Goal: Navigation & Orientation: Find specific page/section

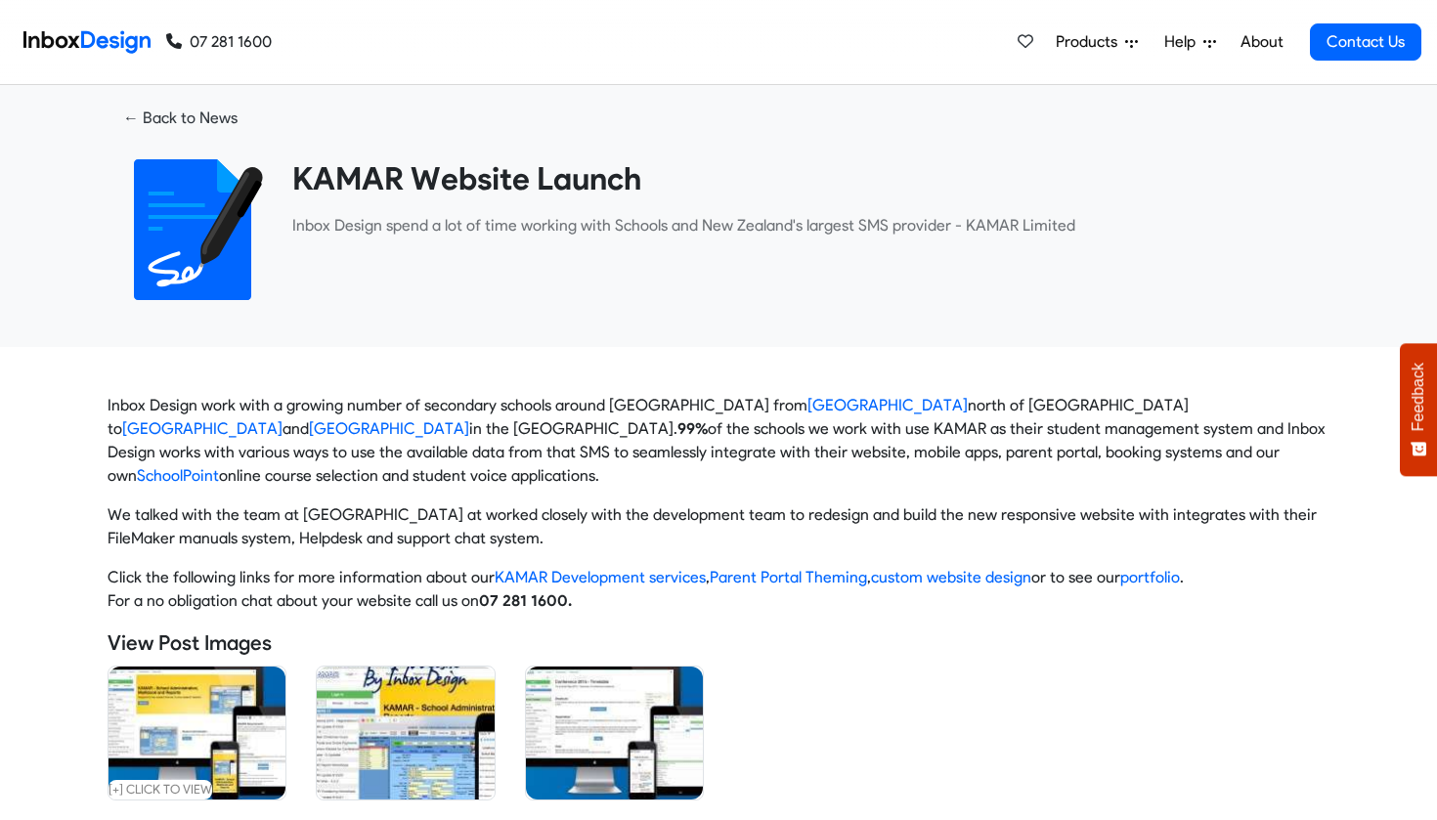
click at [1268, 39] on link "About" at bounding box center [1261, 41] width 54 height 39
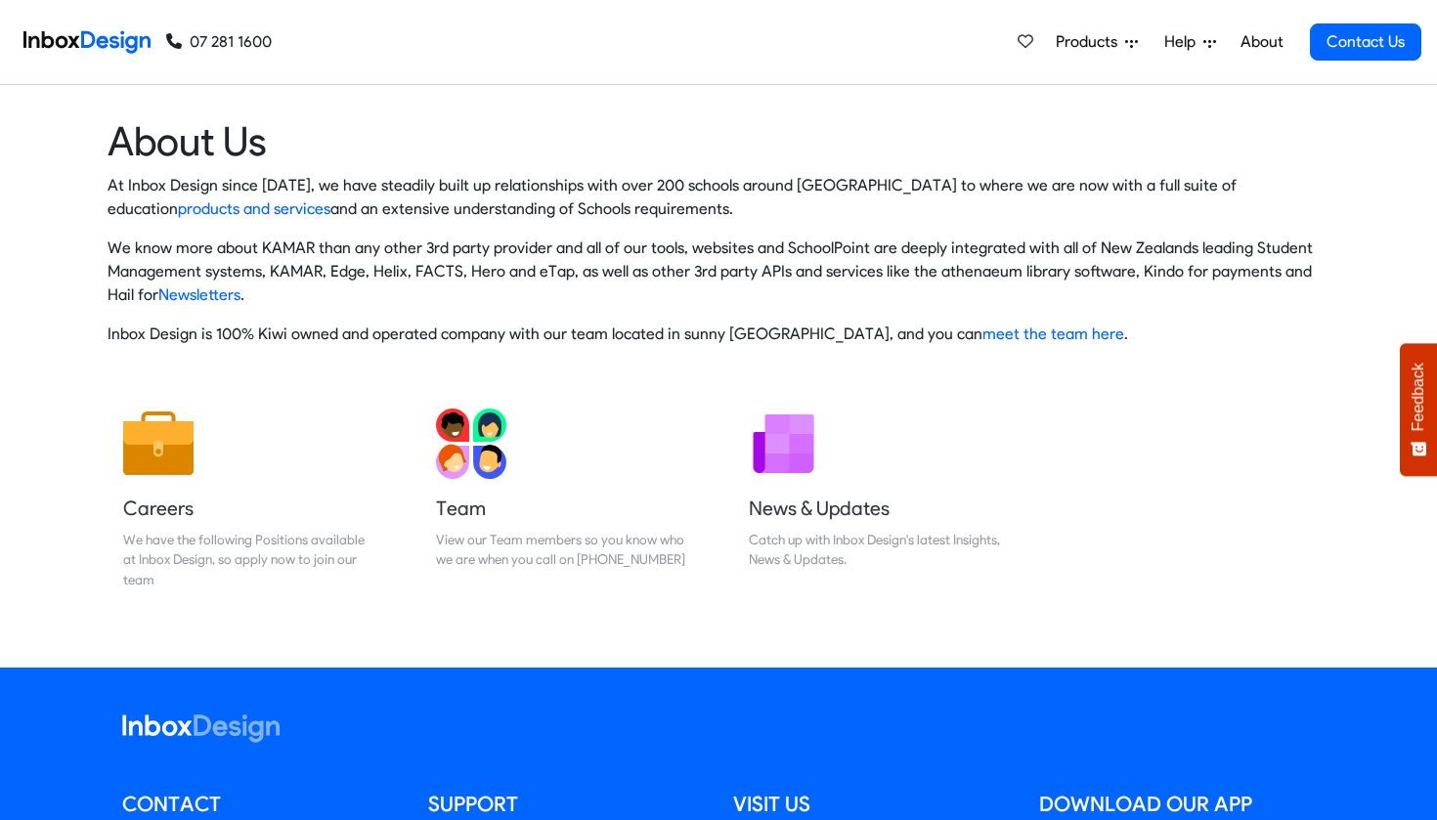
click at [1221, 43] on link "Help" at bounding box center [1189, 41] width 67 height 39
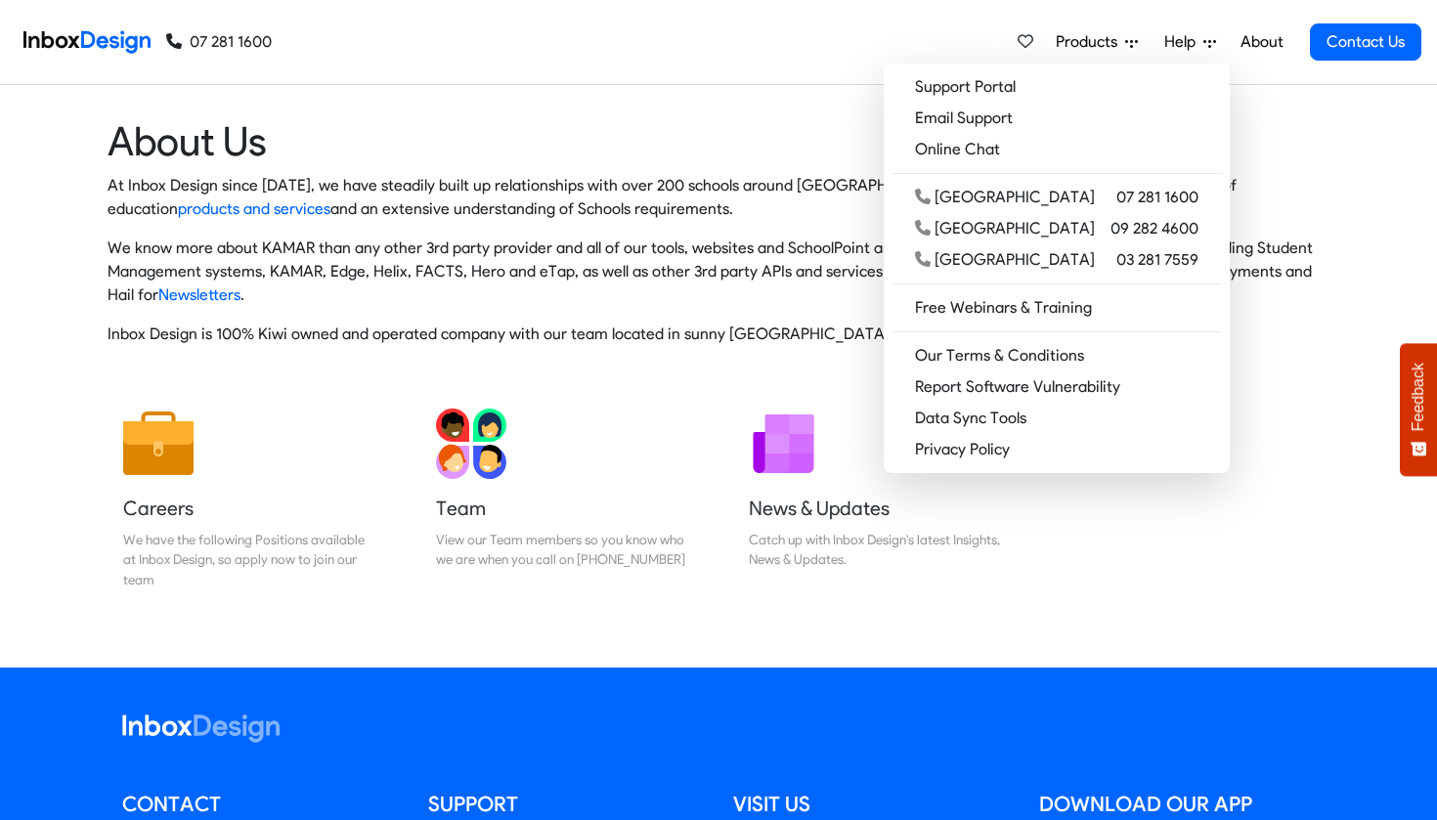
click at [1090, 49] on span "Products" at bounding box center [1090, 41] width 69 height 23
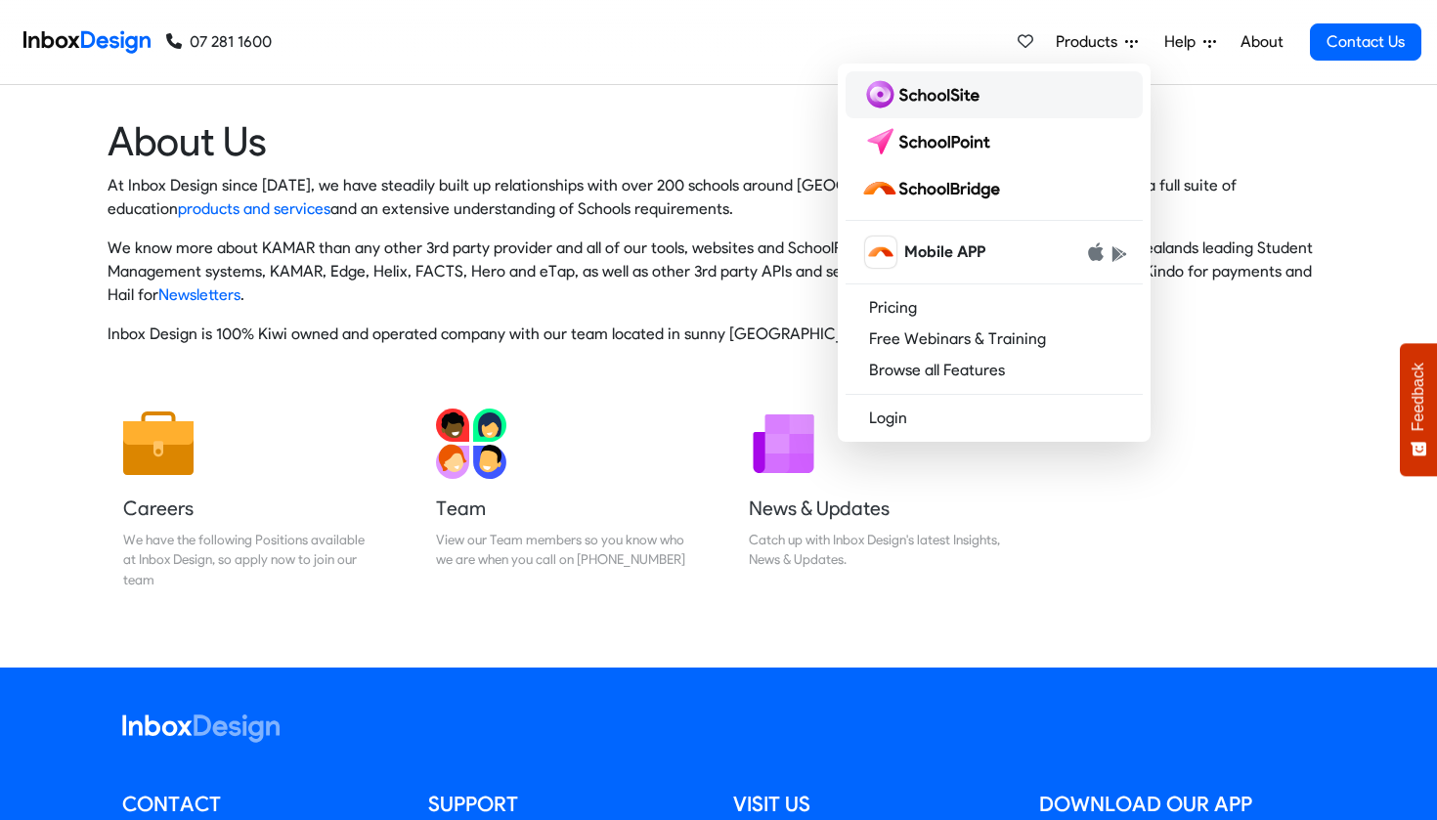
click at [1055, 101] on link at bounding box center [993, 94] width 297 height 47
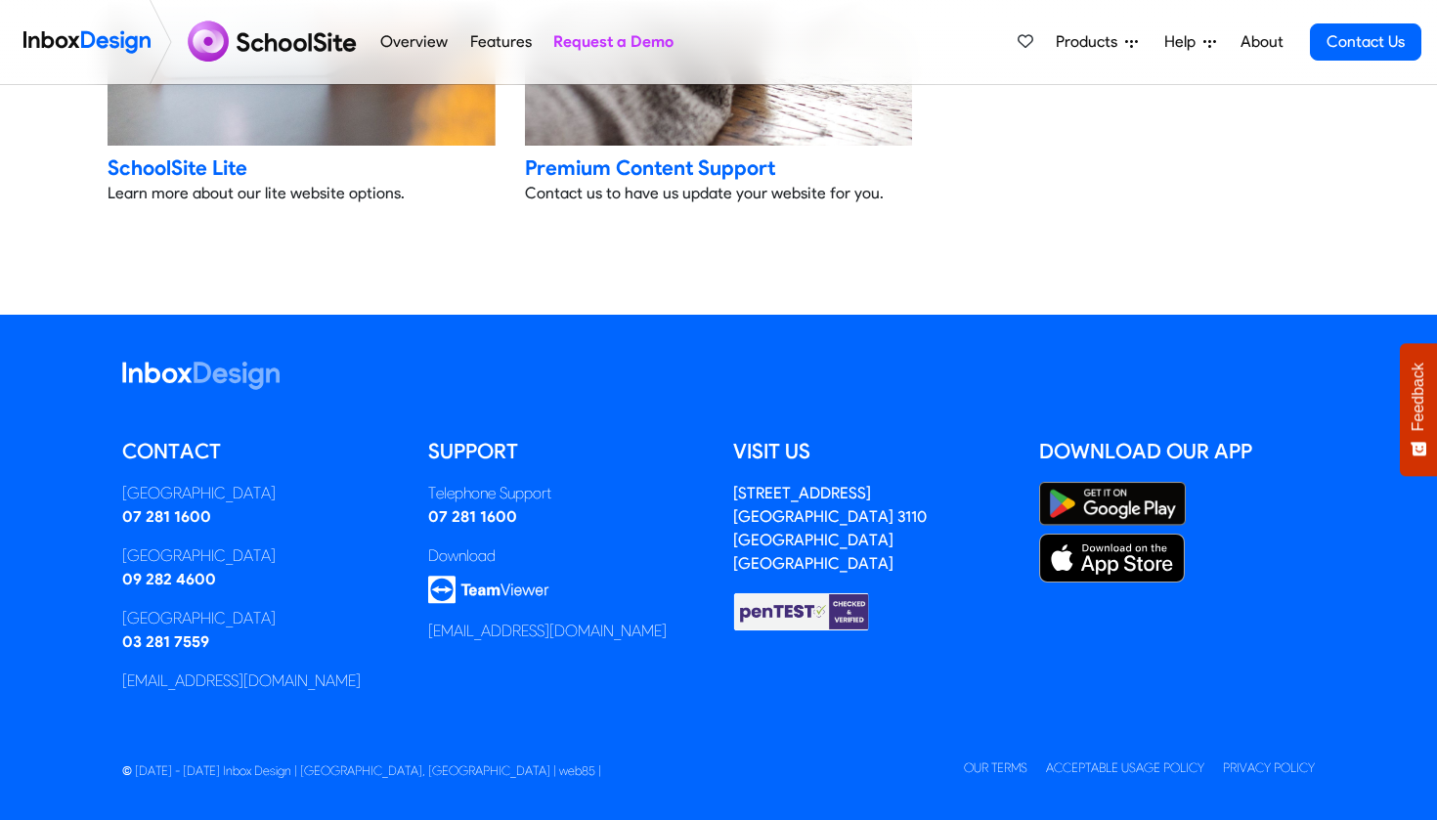
scroll to position [4371, 0]
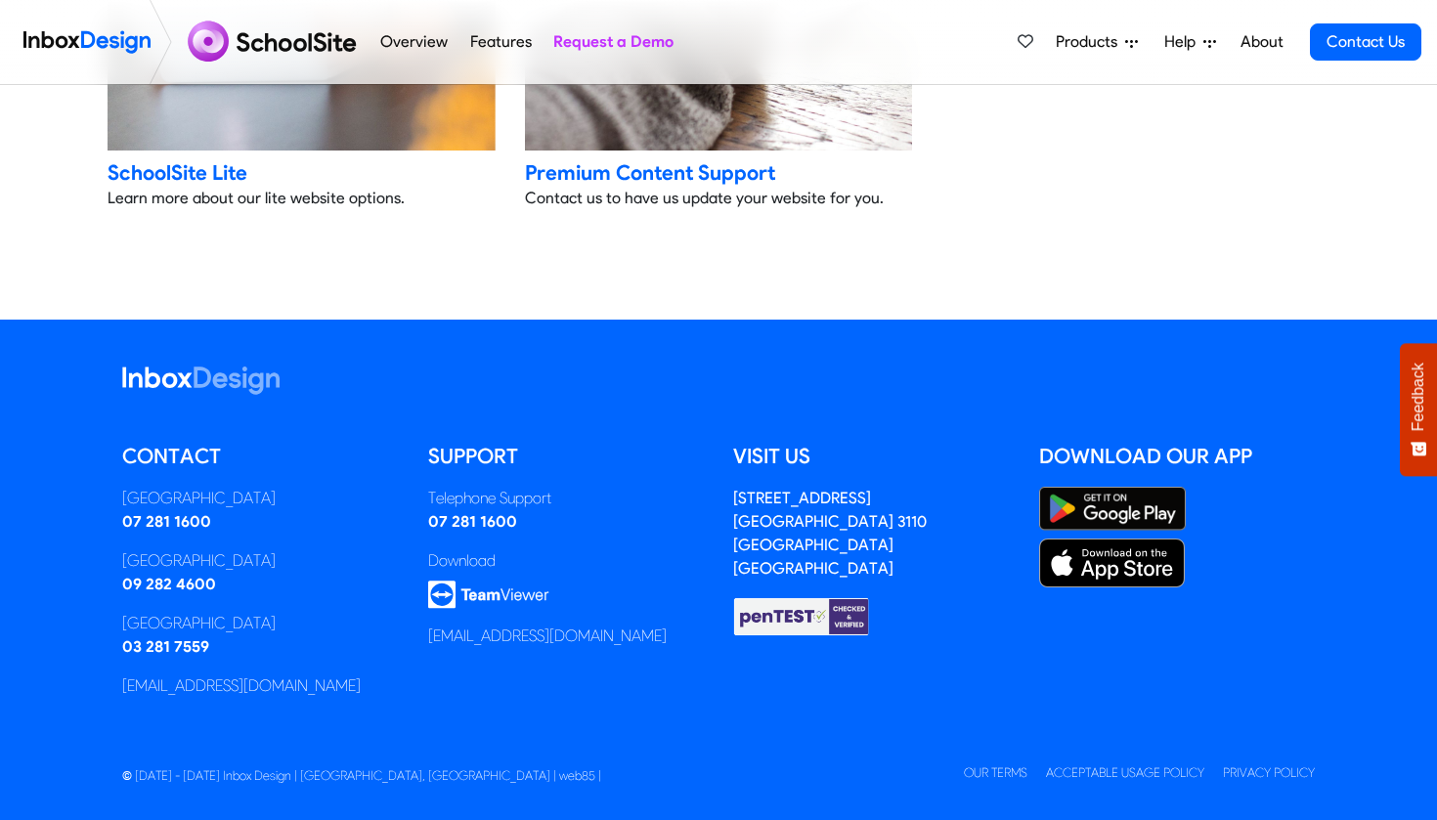
click at [1110, 65] on div "Products Mobile APP Pricing Free Webinars & Training Browse all Features Login …" at bounding box center [1215, 42] width 412 height 84
click at [1110, 47] on span "Products" at bounding box center [1090, 41] width 69 height 23
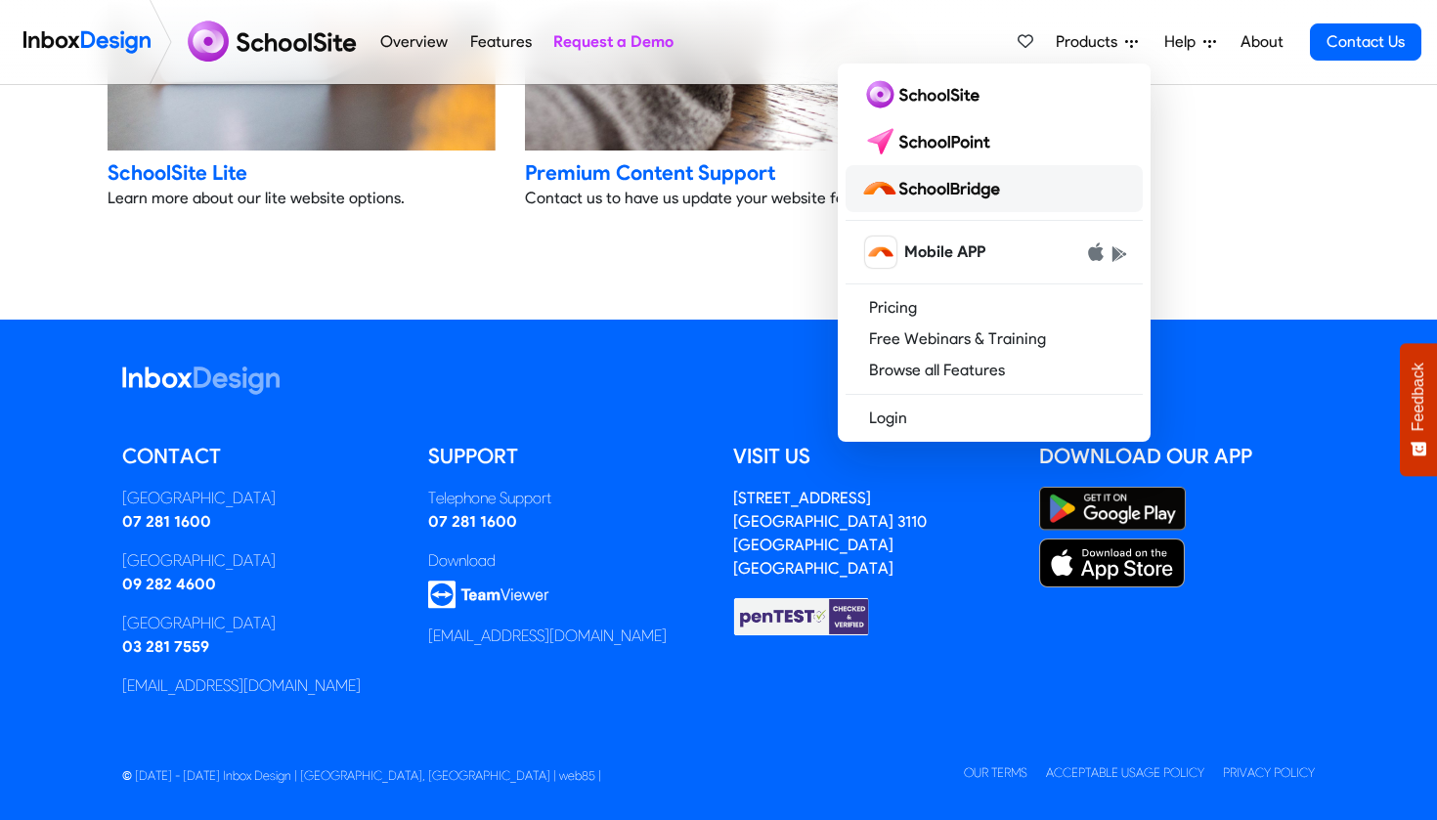
click at [1035, 194] on link at bounding box center [993, 188] width 297 height 47
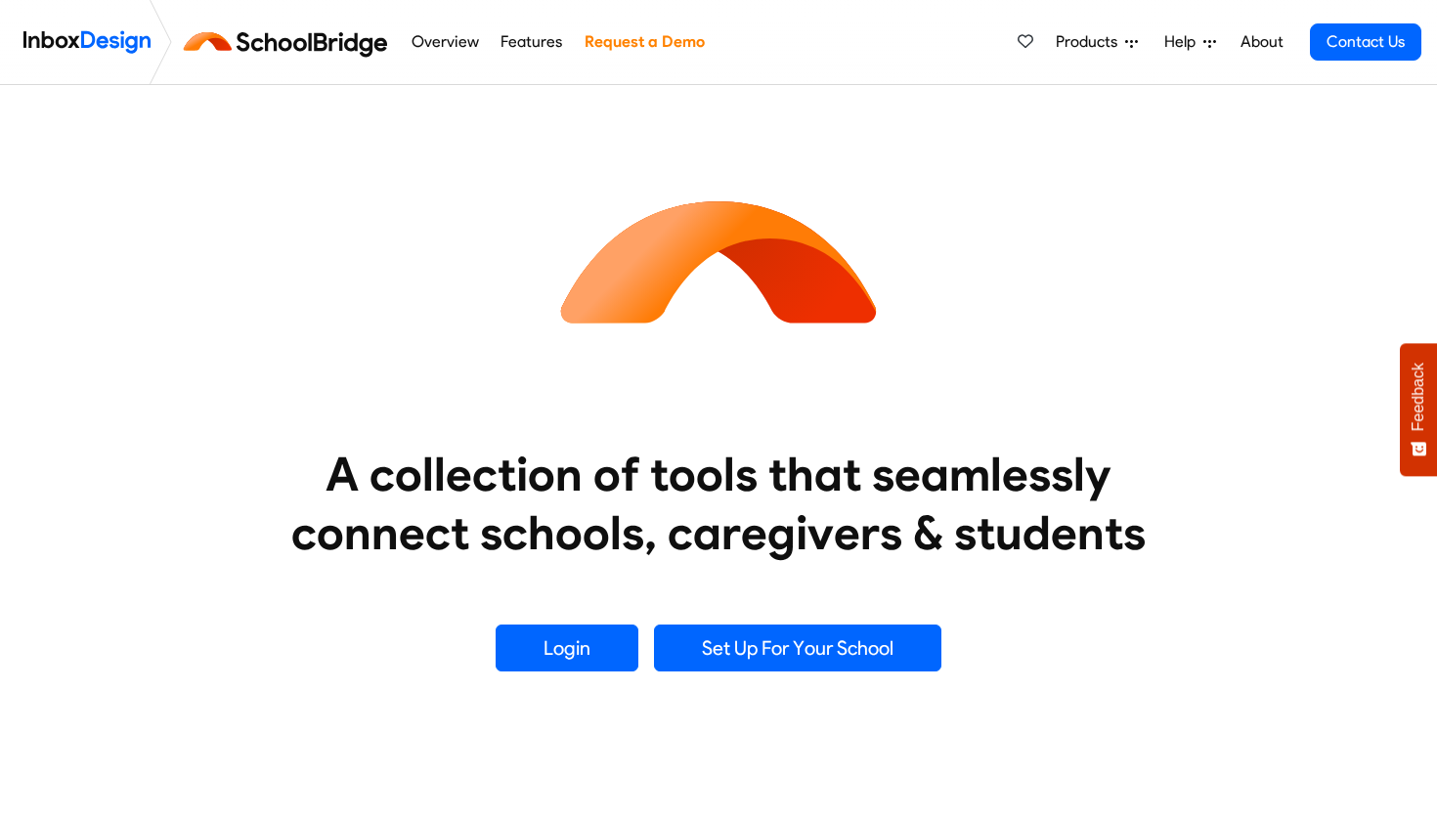
click at [608, 642] on link "Login" at bounding box center [567, 648] width 143 height 47
